Goal: Transaction & Acquisition: Purchase product/service

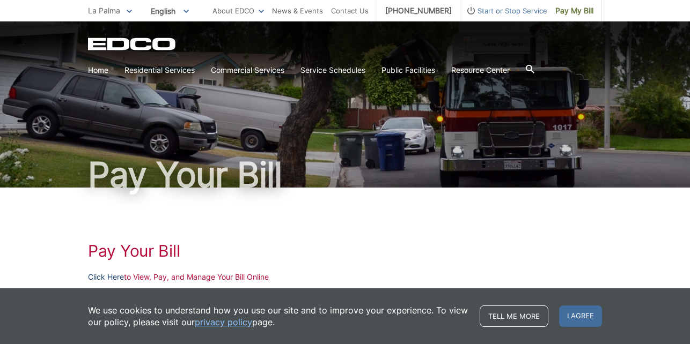
click at [114, 279] on link "Click Here" at bounding box center [106, 277] width 36 height 12
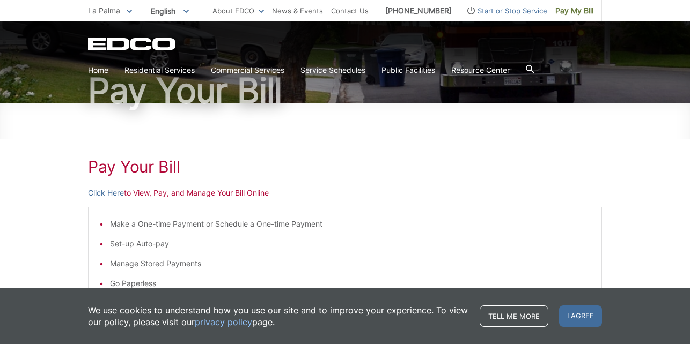
scroll to position [82, 0]
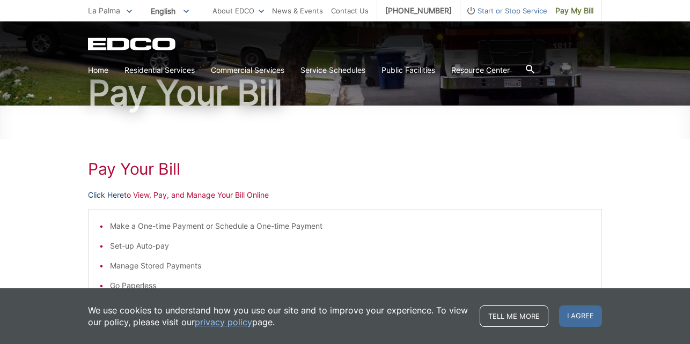
click at [115, 195] on link "Click Here" at bounding box center [106, 195] width 36 height 12
click at [568, 11] on span "Pay My Bill" at bounding box center [574, 11] width 38 height 12
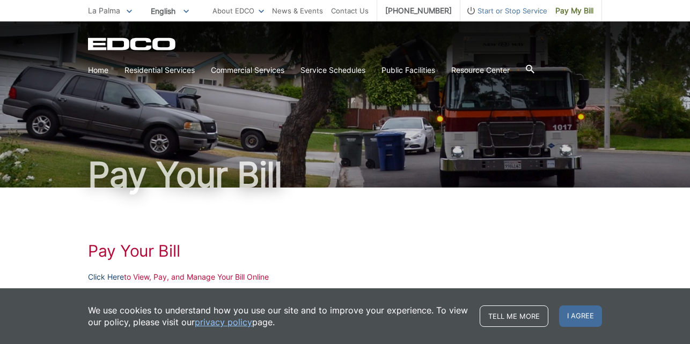
click at [115, 278] on link "Click Here" at bounding box center [106, 277] width 36 height 12
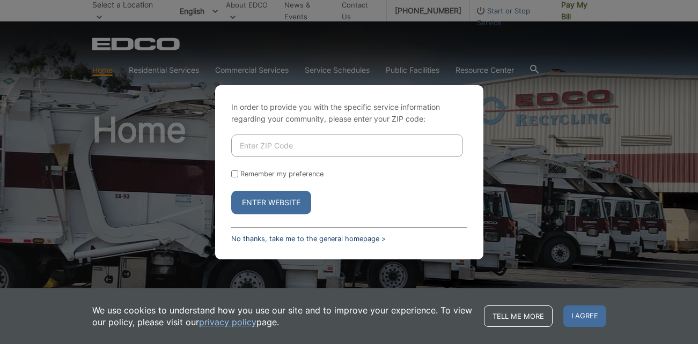
click at [256, 239] on link "No thanks, take me to the general homepage >" at bounding box center [308, 239] width 154 height 8
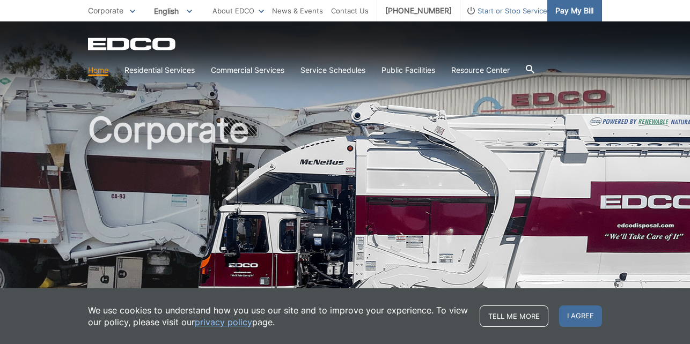
click at [569, 13] on span "Pay My Bill" at bounding box center [574, 11] width 38 height 12
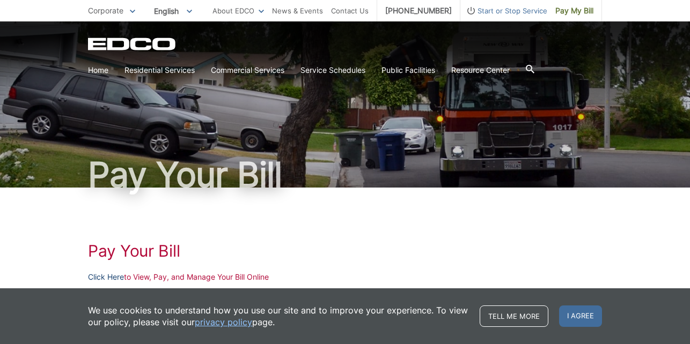
click at [117, 279] on link "Click Here" at bounding box center [106, 277] width 36 height 12
